Goal: Navigation & Orientation: Find specific page/section

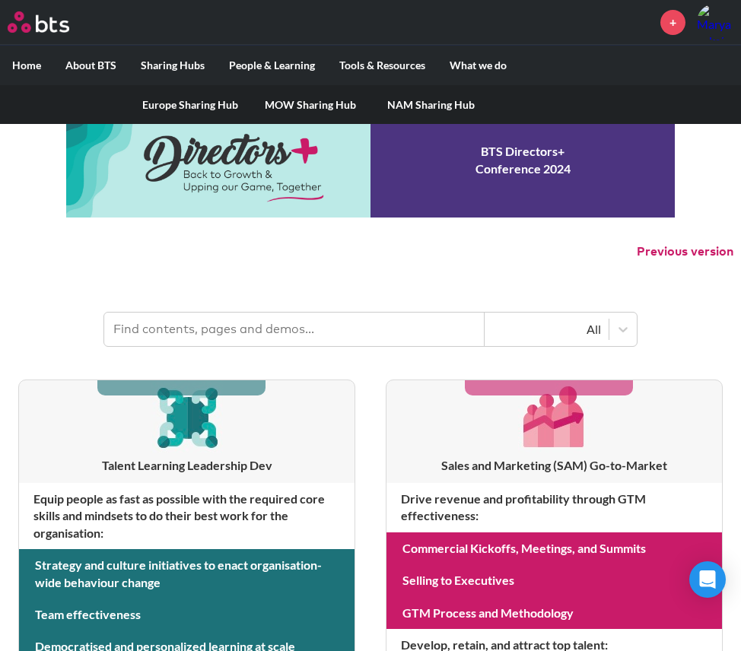
click at [196, 106] on link "Europe Sharing Hub" at bounding box center [190, 105] width 120 height 40
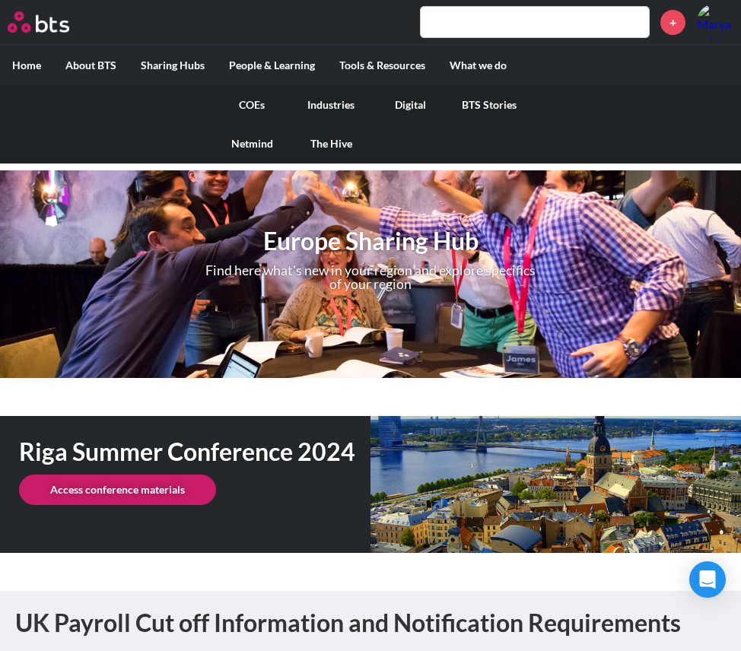
click at [261, 106] on link "COEs" at bounding box center [251, 105] width 79 height 40
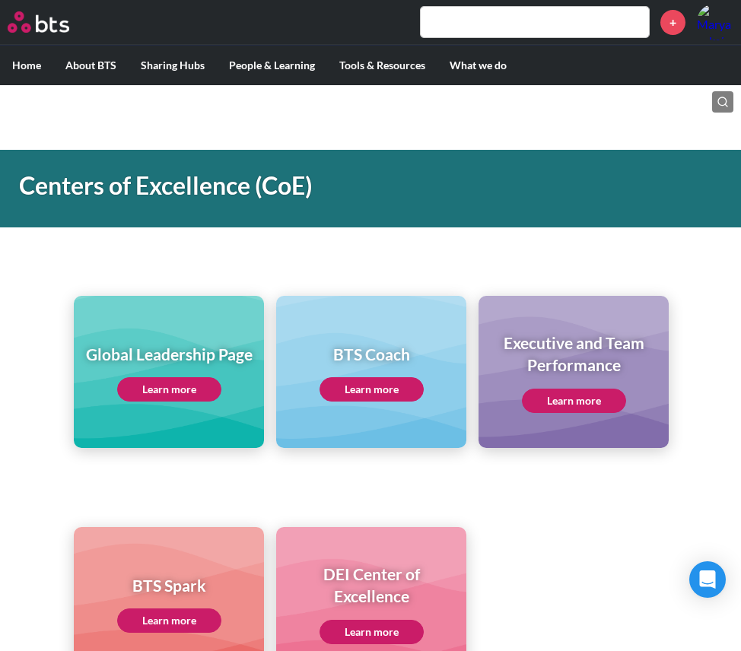
click at [189, 393] on link "Learn more" at bounding box center [169, 389] width 104 height 24
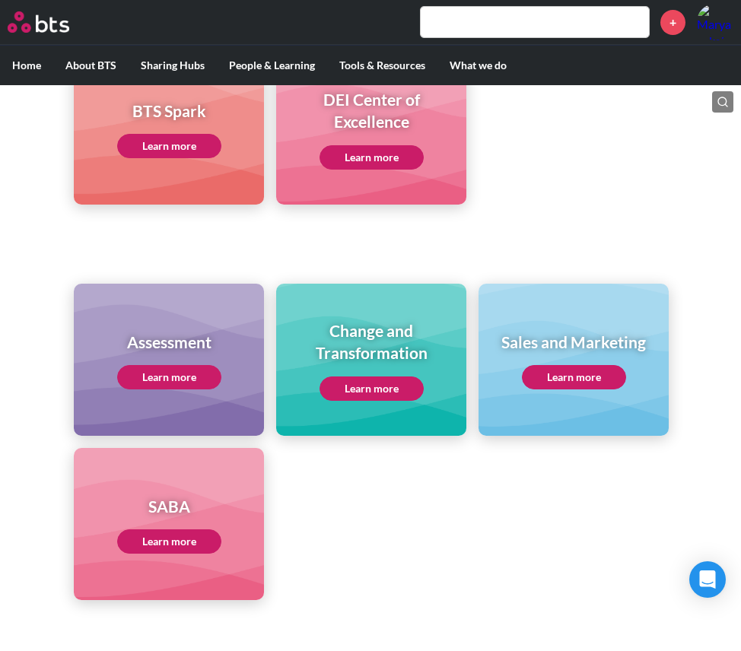
scroll to position [476, 0]
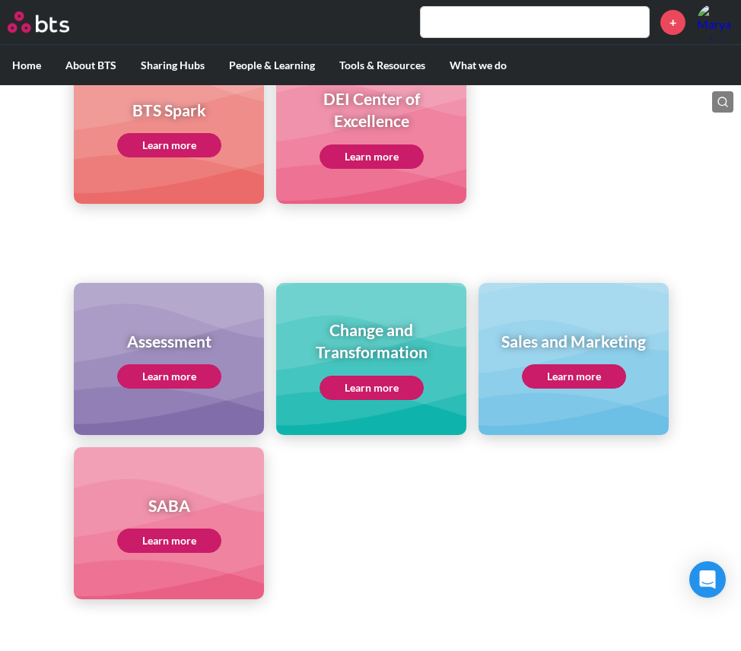
click at [376, 390] on link "Learn more" at bounding box center [372, 388] width 104 height 24
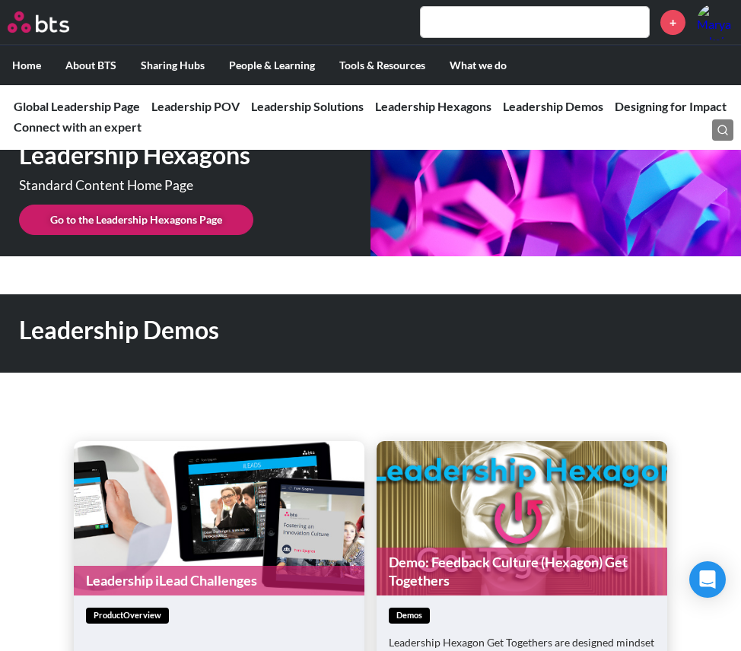
scroll to position [3864, 0]
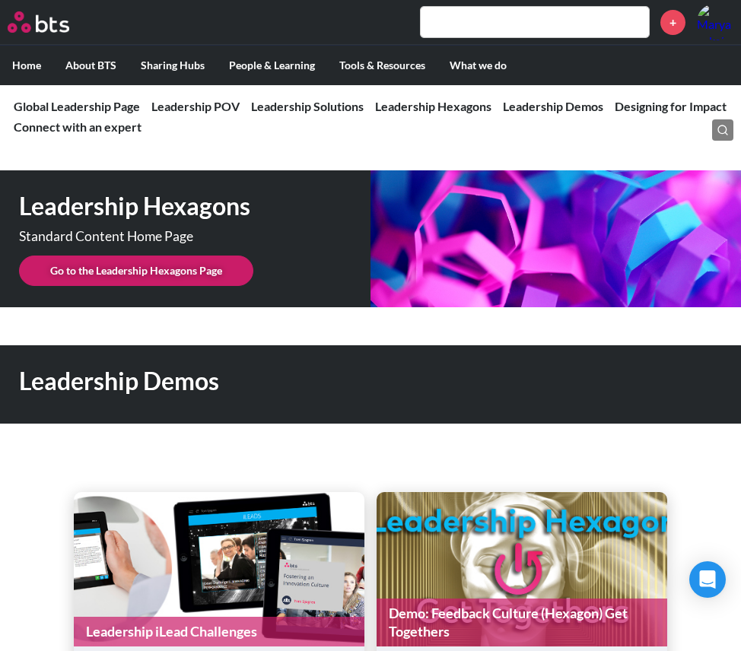
click at [187, 256] on link "Go to the Leadership Hexagons Page" at bounding box center [136, 271] width 234 height 30
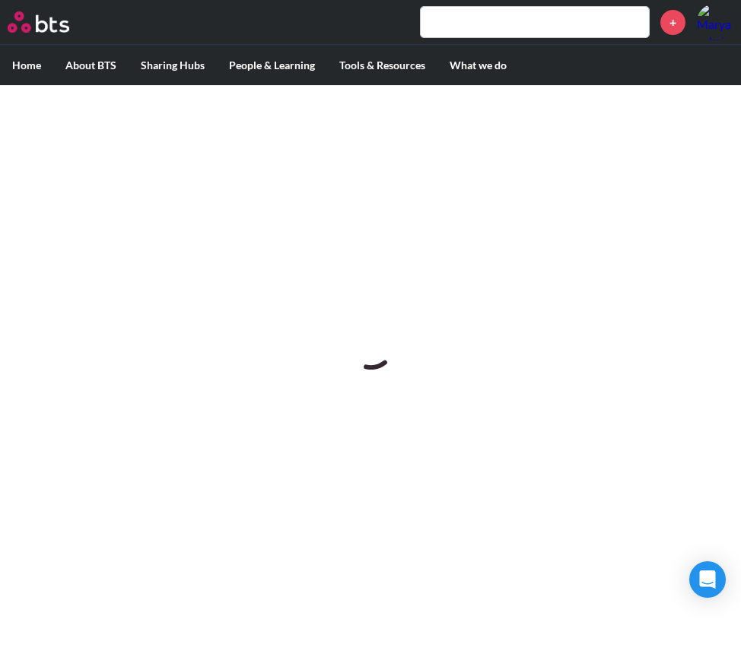
scroll to position [0, 0]
